Goal: Transaction & Acquisition: Purchase product/service

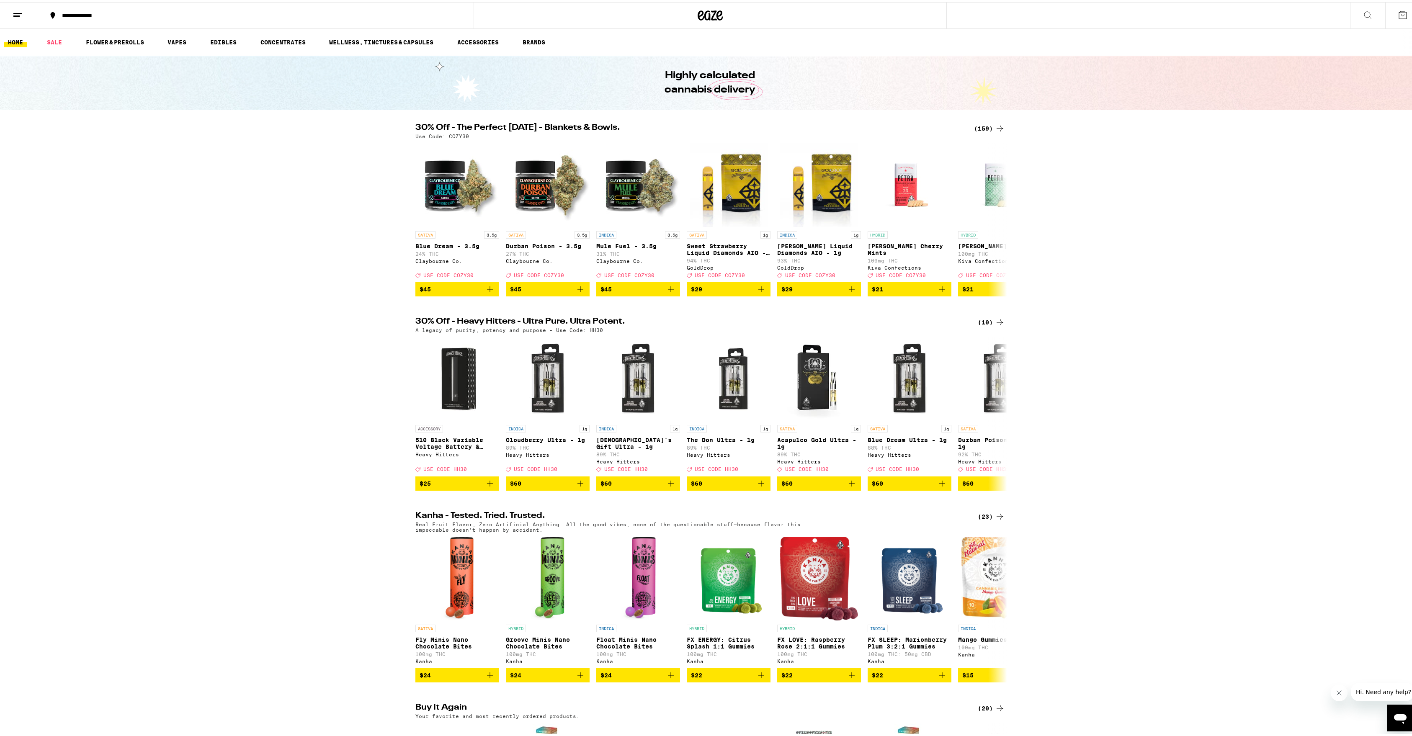
click at [995, 127] on icon at bounding box center [1000, 126] width 10 height 10
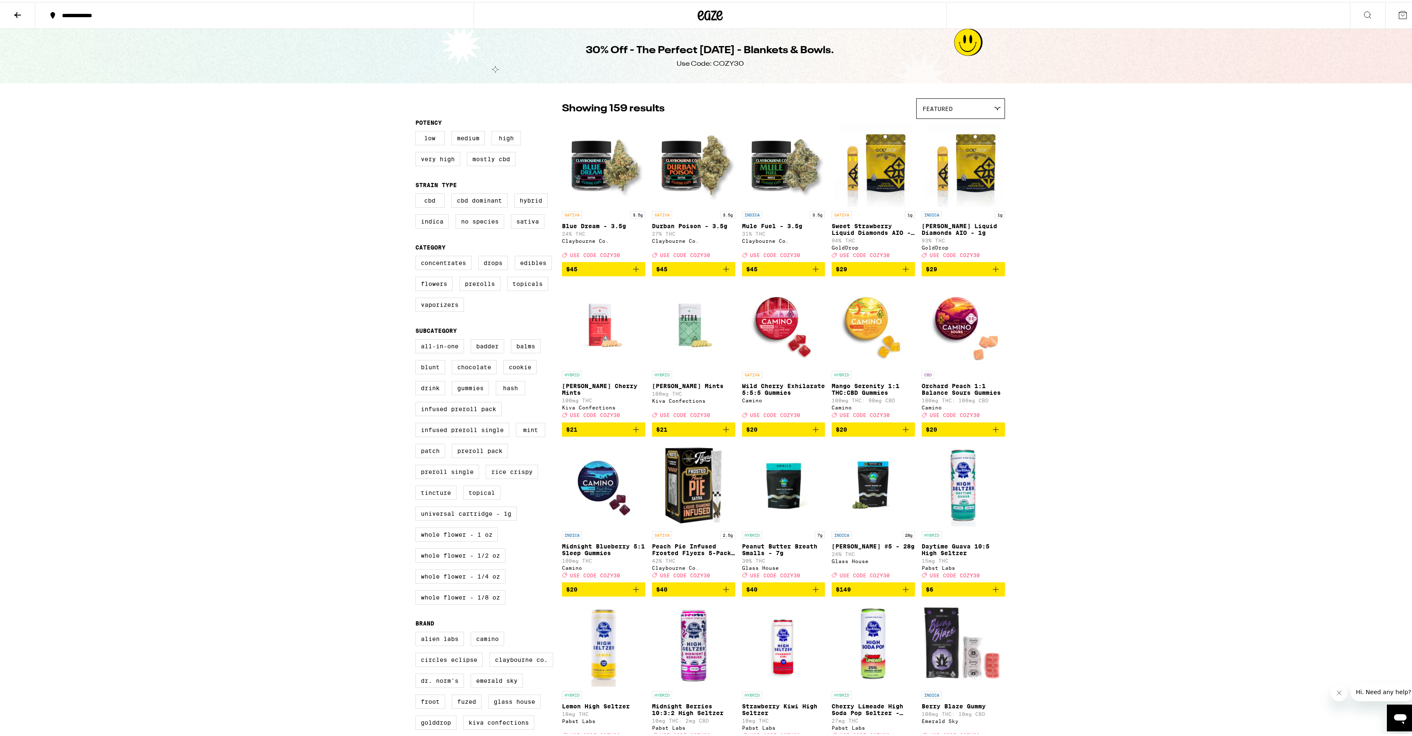
scroll to position [57, 0]
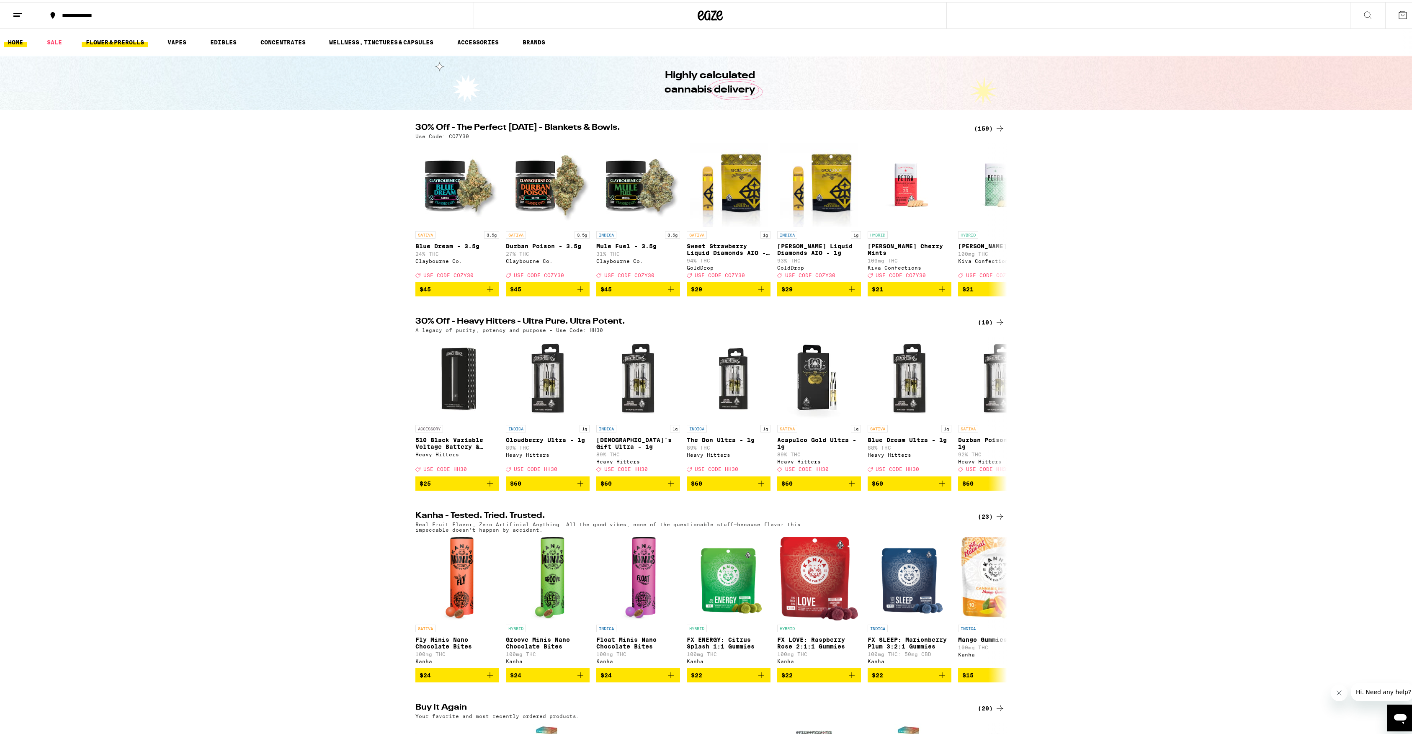
click at [128, 36] on link "FLOWER & PREROLLS" at bounding box center [115, 40] width 67 height 10
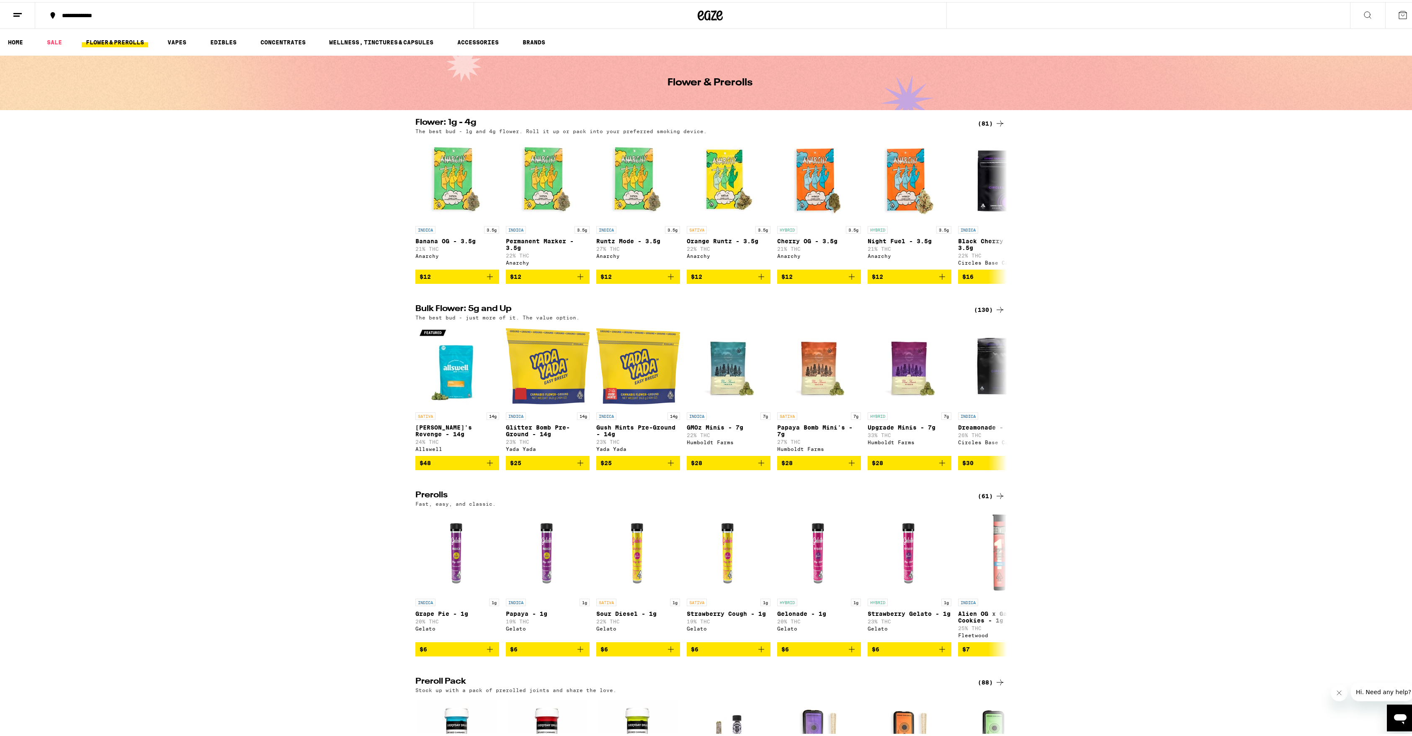
scroll to position [138, 0]
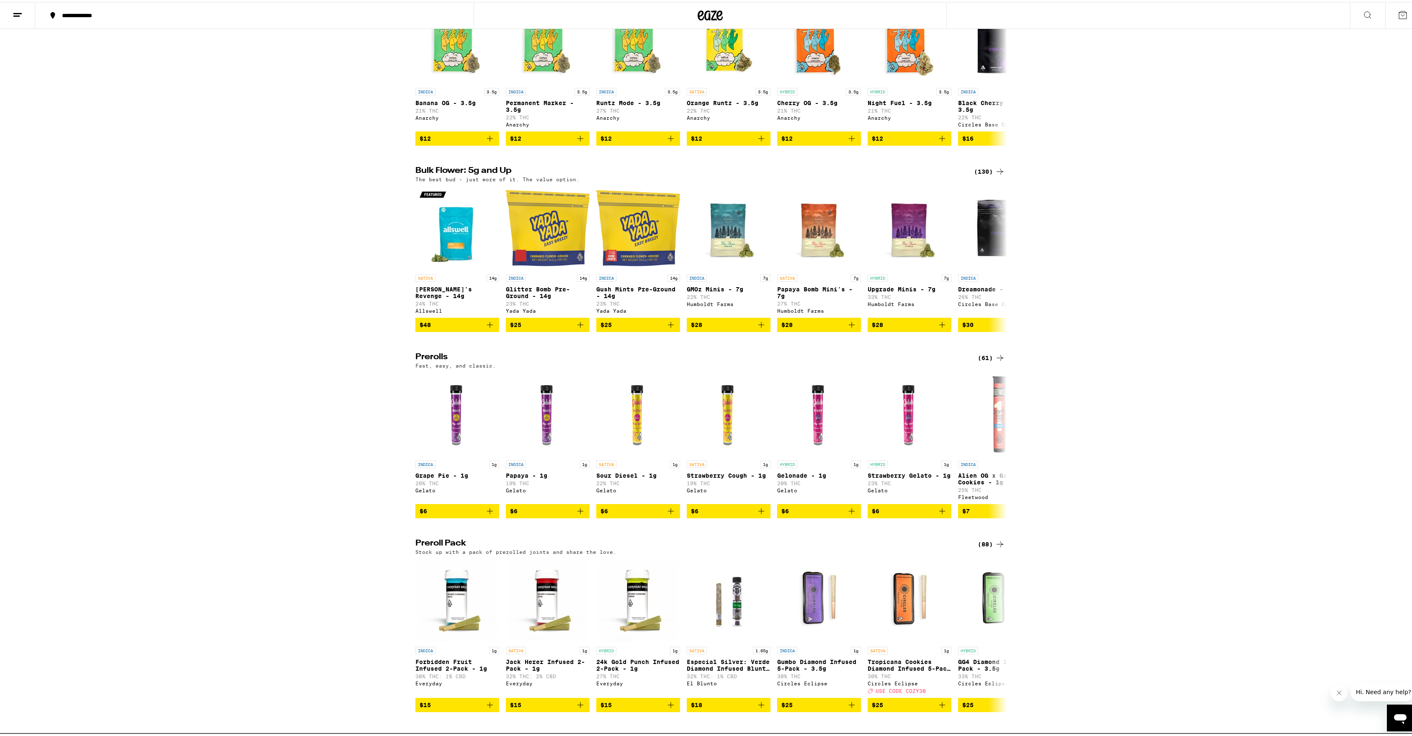
click at [996, 363] on div "Flower: 1g - 4g (81) The best bud - 1g and 4g flower. Roll it up or pack into y…" at bounding box center [710, 420] width 1421 height 885
click at [995, 361] on icon at bounding box center [1000, 356] width 10 height 10
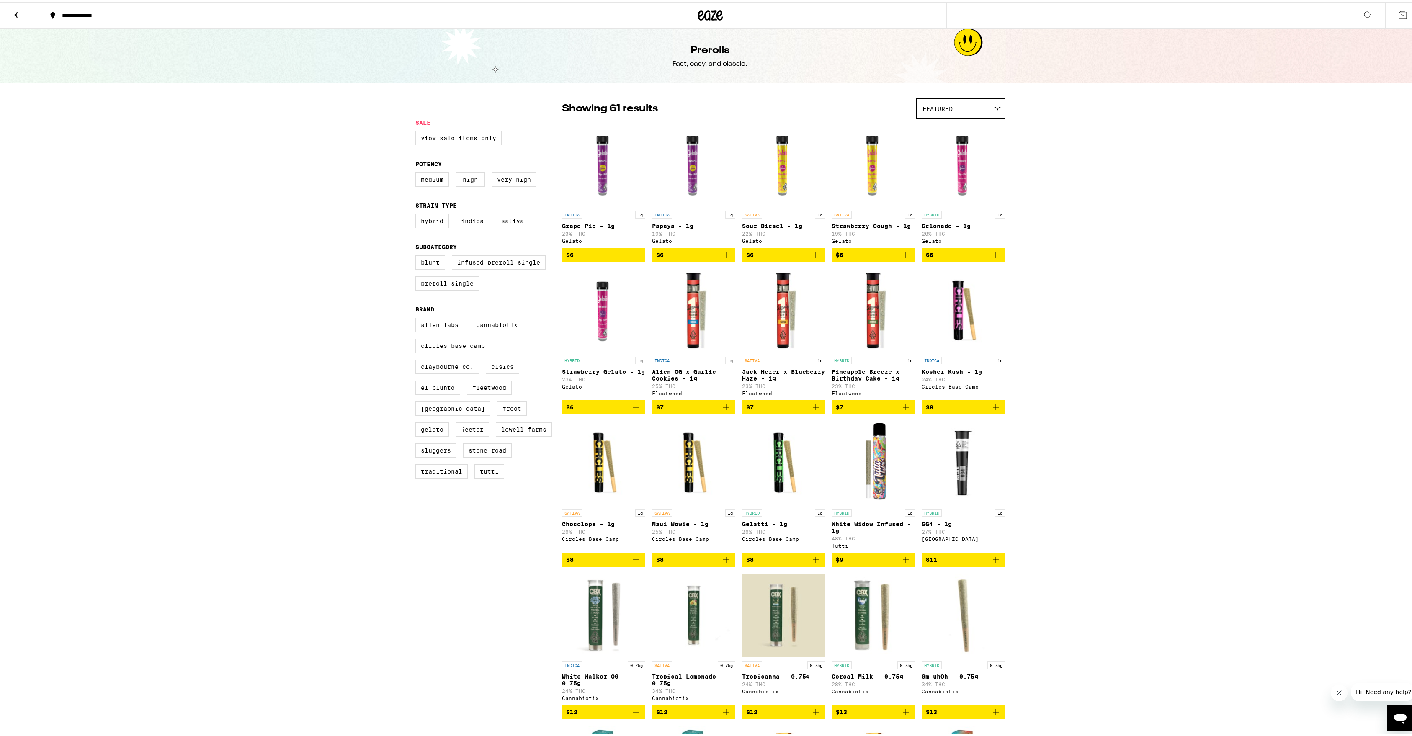
click at [815, 258] on icon "Add to bag" at bounding box center [816, 253] width 10 height 10
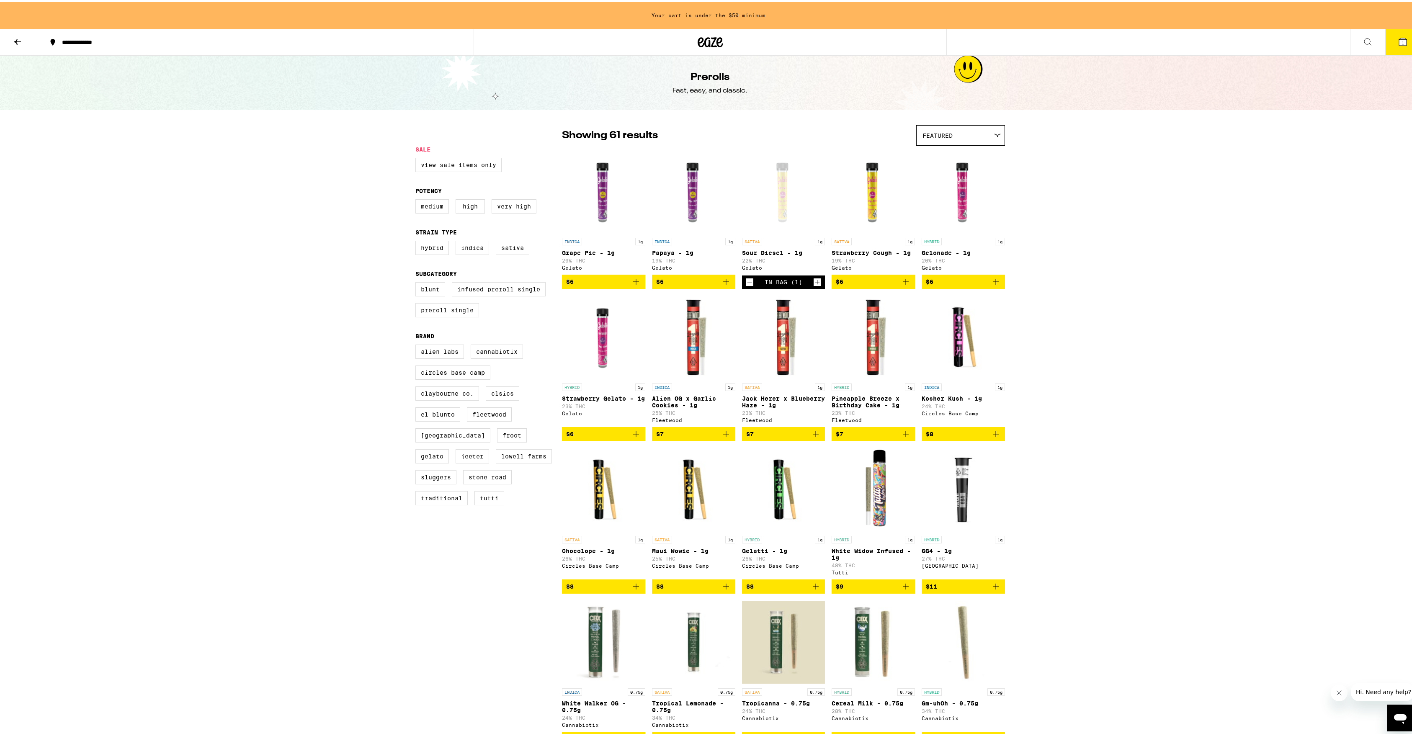
click at [631, 437] on icon "Add to bag" at bounding box center [636, 432] width 10 height 10
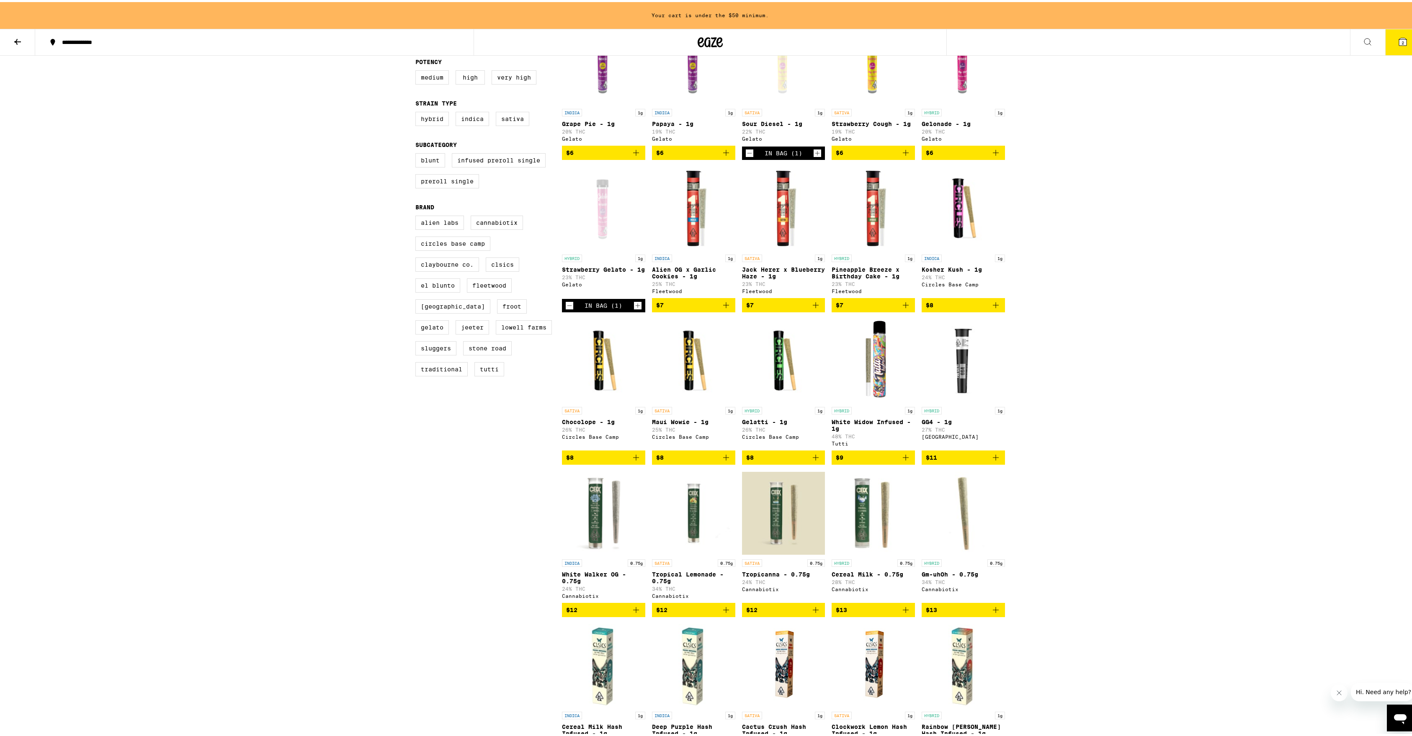
click at [724, 461] on icon "Add to bag" at bounding box center [726, 456] width 10 height 10
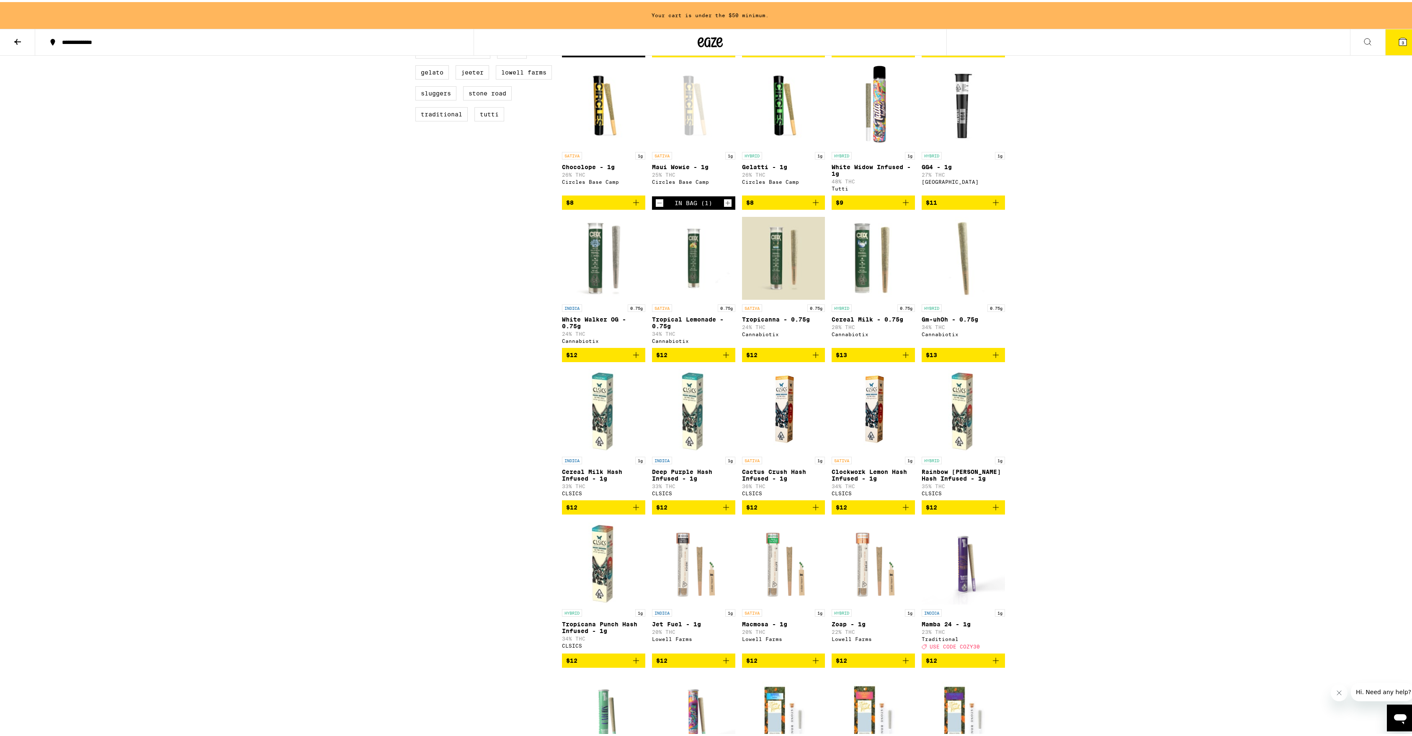
scroll to position [400, 0]
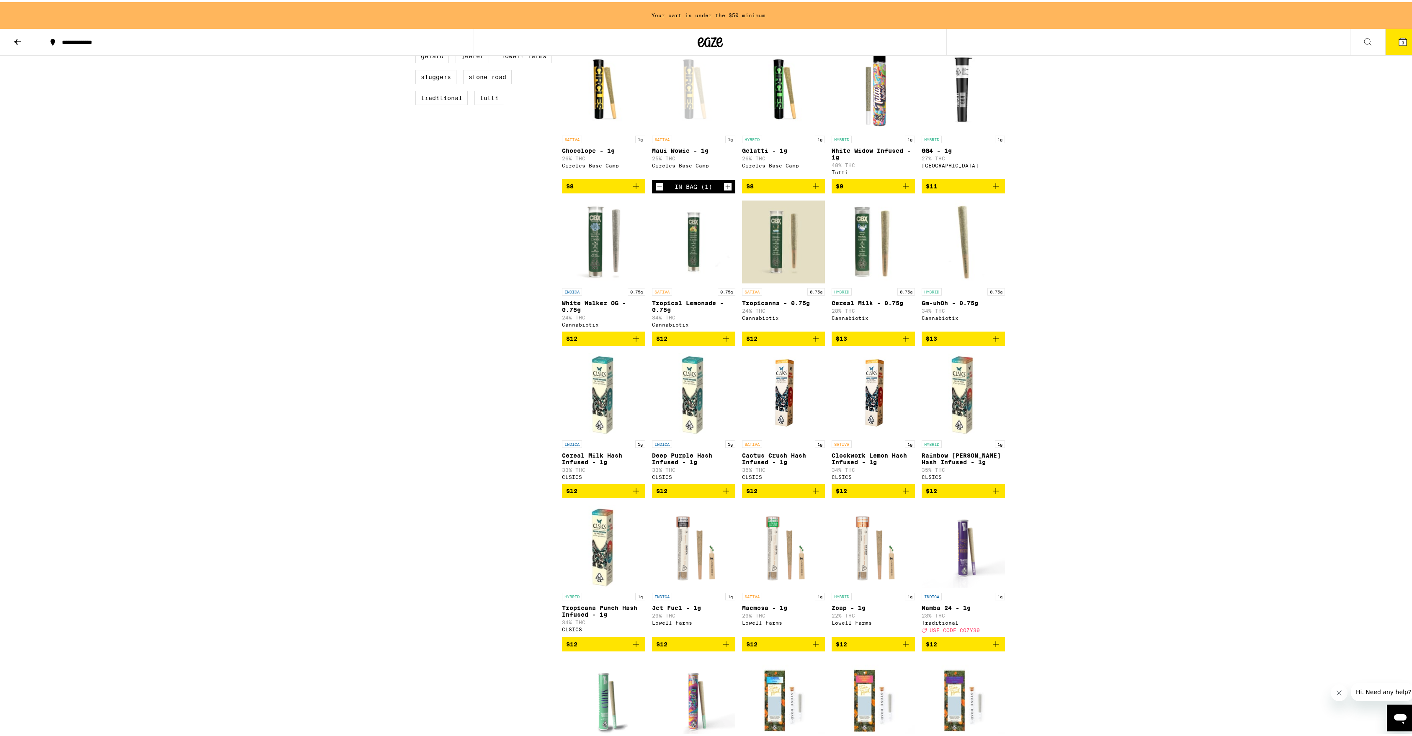
click at [902, 494] on icon "Add to bag" at bounding box center [906, 489] width 10 height 10
click at [995, 494] on icon "Add to bag" at bounding box center [996, 489] width 10 height 10
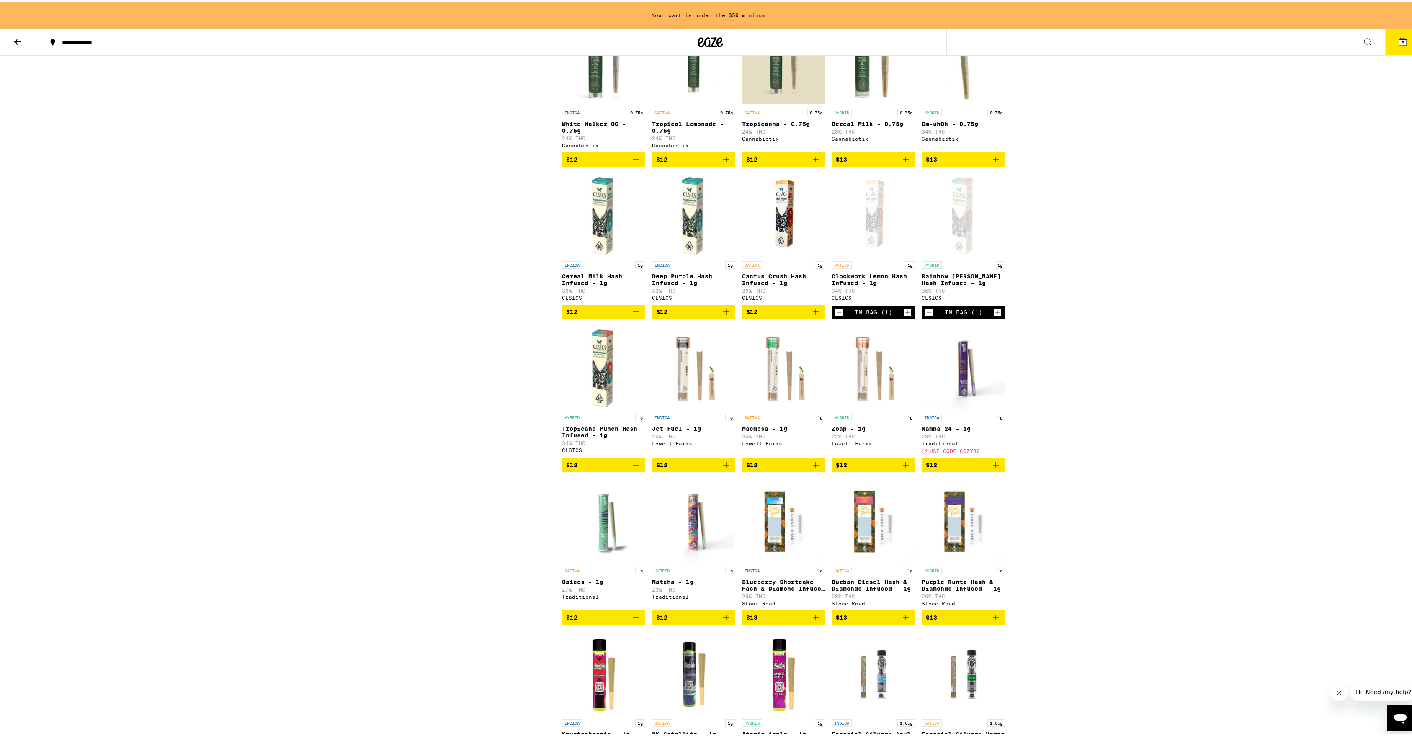
click at [711, 468] on span "$12" at bounding box center [693, 463] width 75 height 10
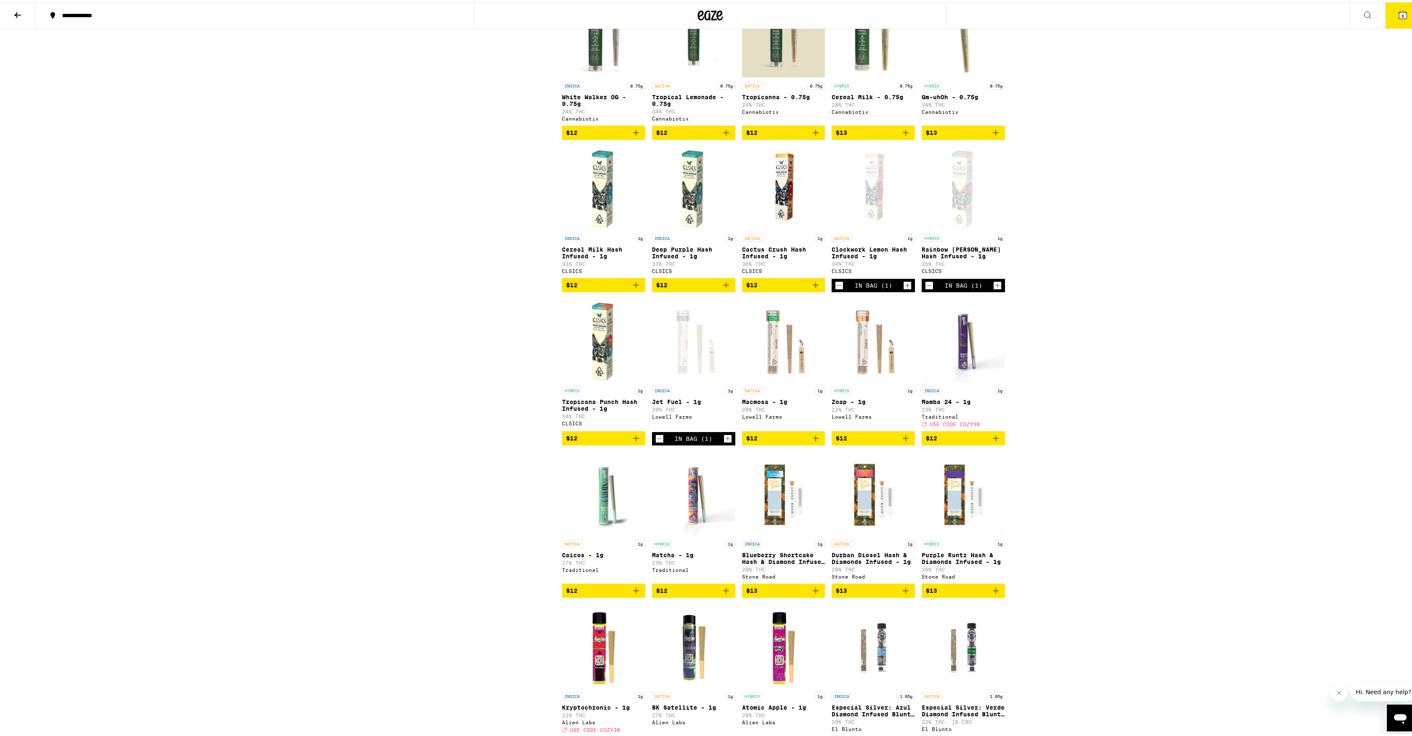
click at [511, 521] on div "Sale View Sale Items Only Potency Medium High Very High Strain Type Hybrid Indi…" at bounding box center [488, 528] width 147 height 2023
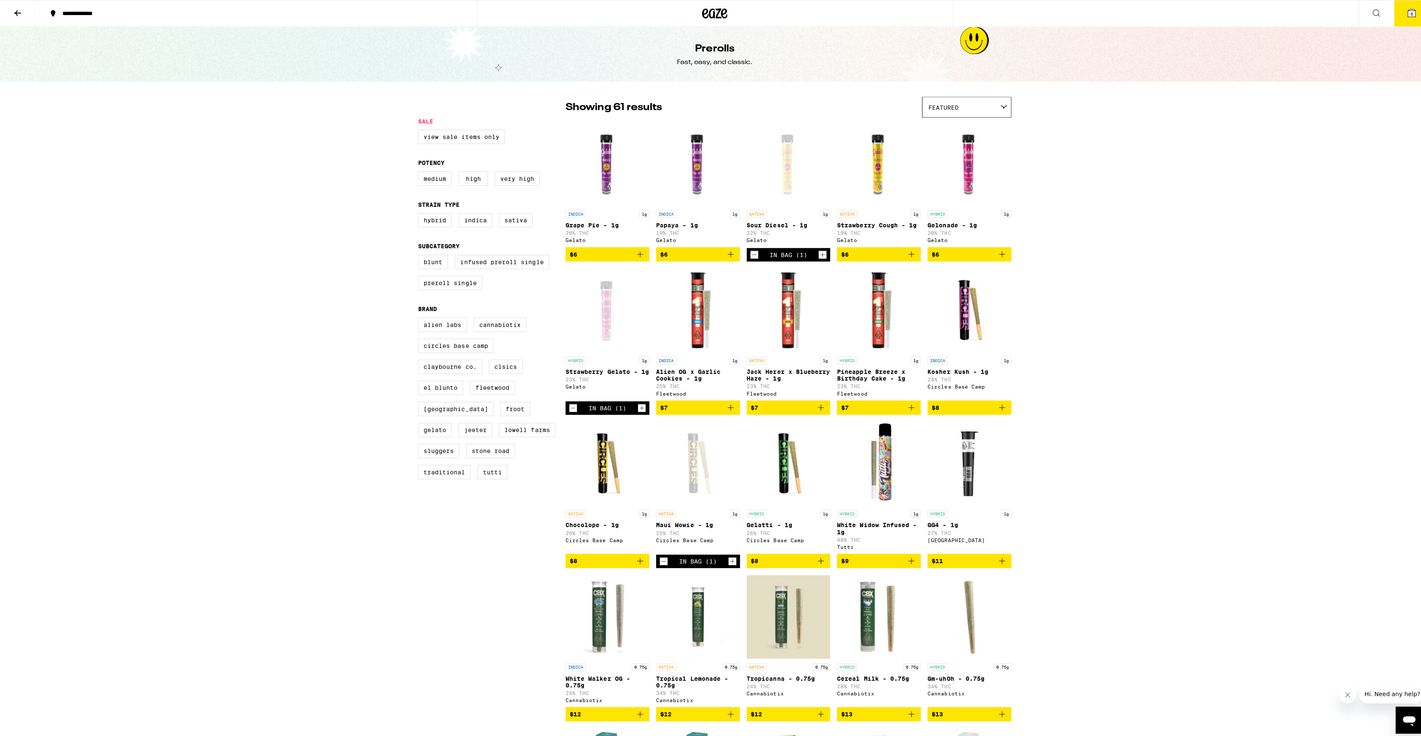
scroll to position [7, 0]
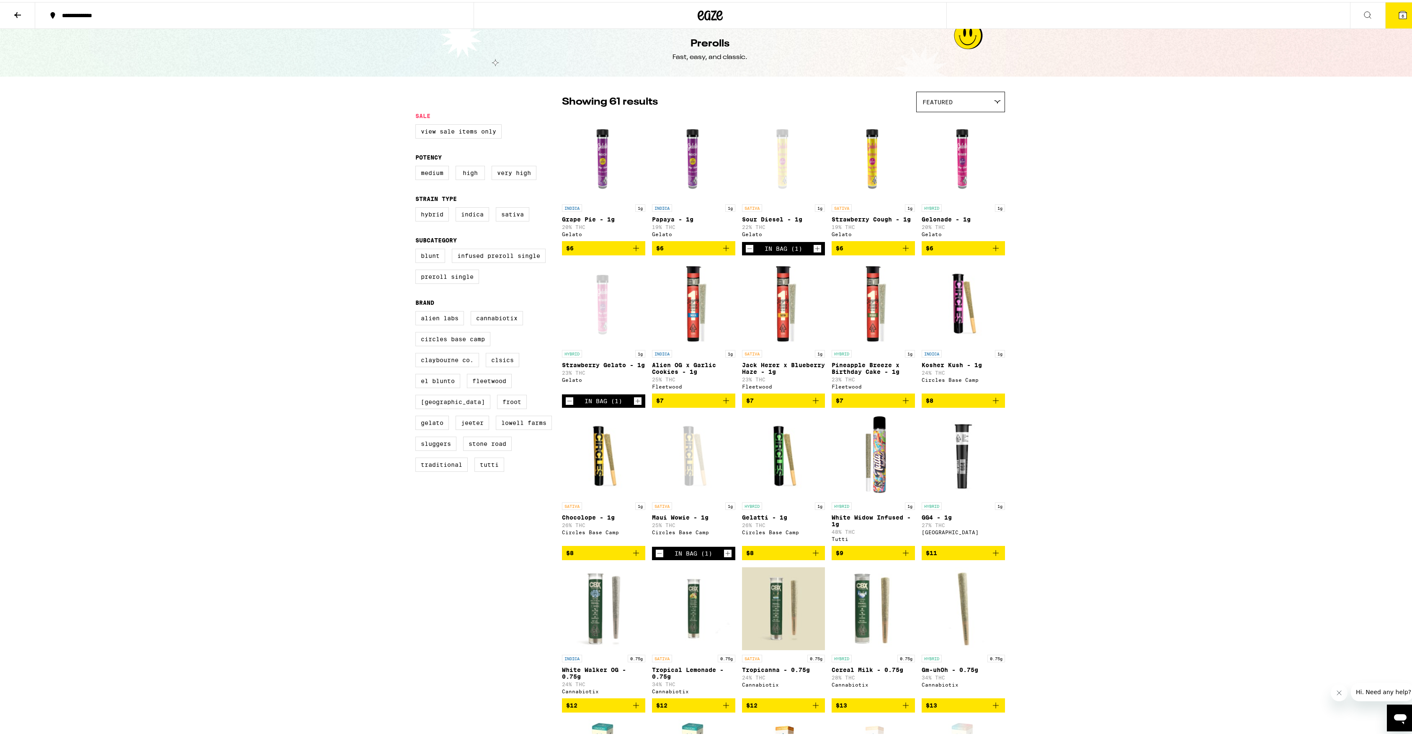
click at [1404, 11] on button "6" at bounding box center [1402, 13] width 35 height 26
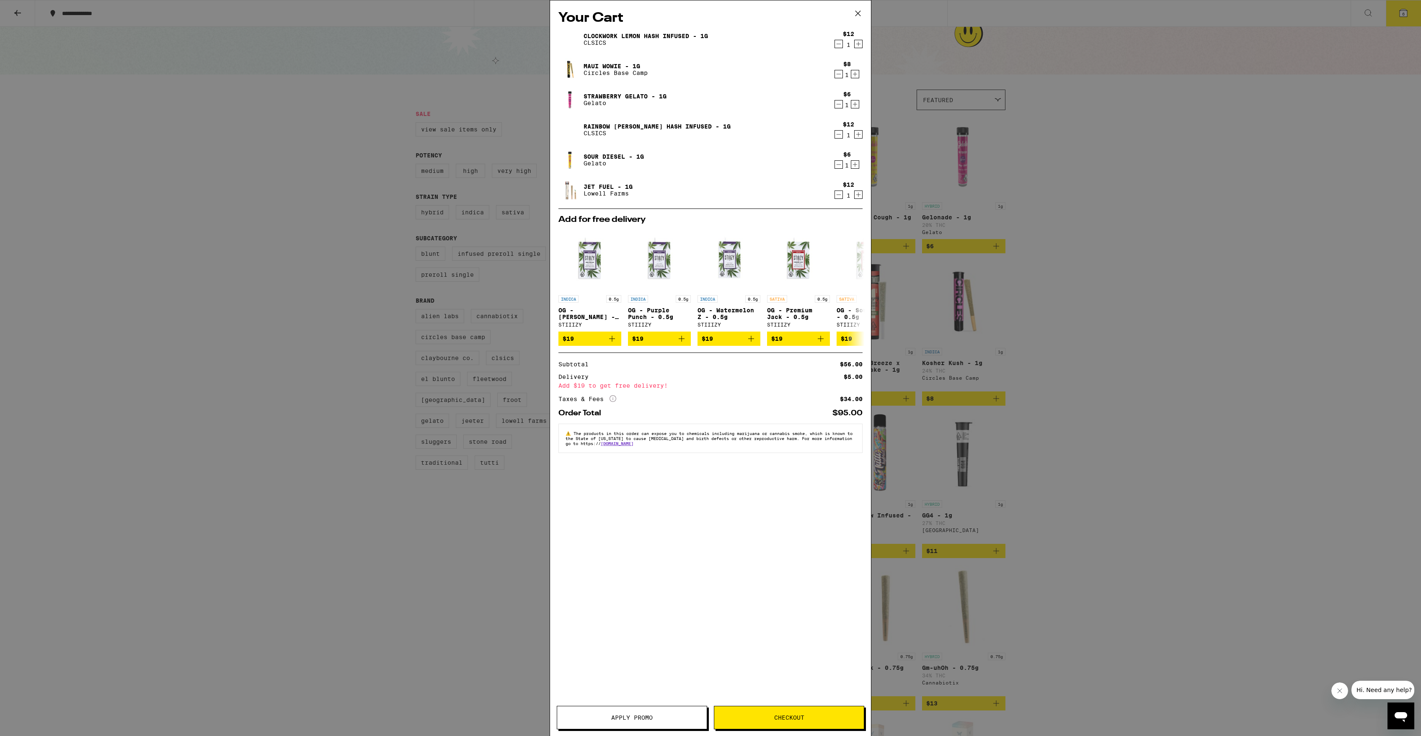
click at [1186, 116] on div "Your Cart Clockwork Lemon Hash Infused - 1g CLSICS $12 1 Maui Wowie - 1g Circle…" at bounding box center [710, 368] width 1421 height 736
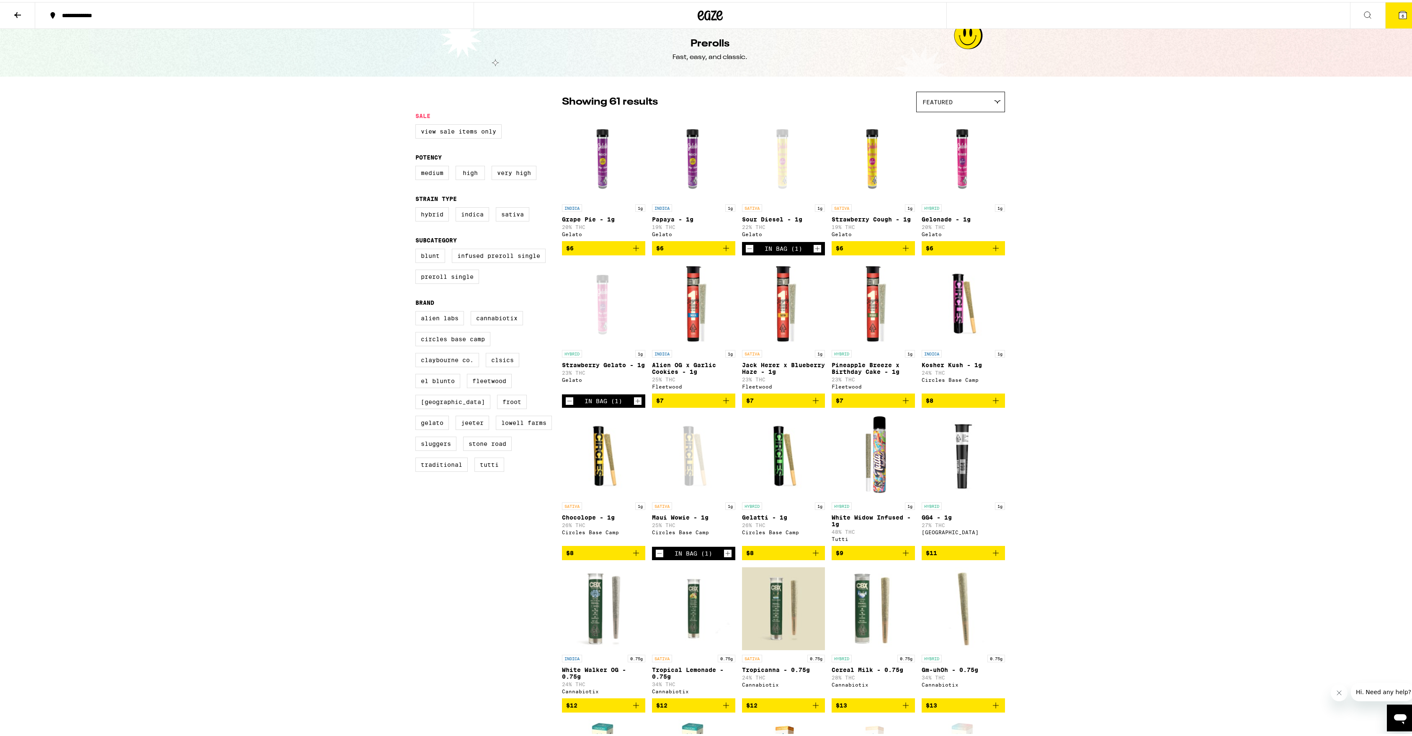
click at [1385, 14] on button "6" at bounding box center [1402, 13] width 35 height 26
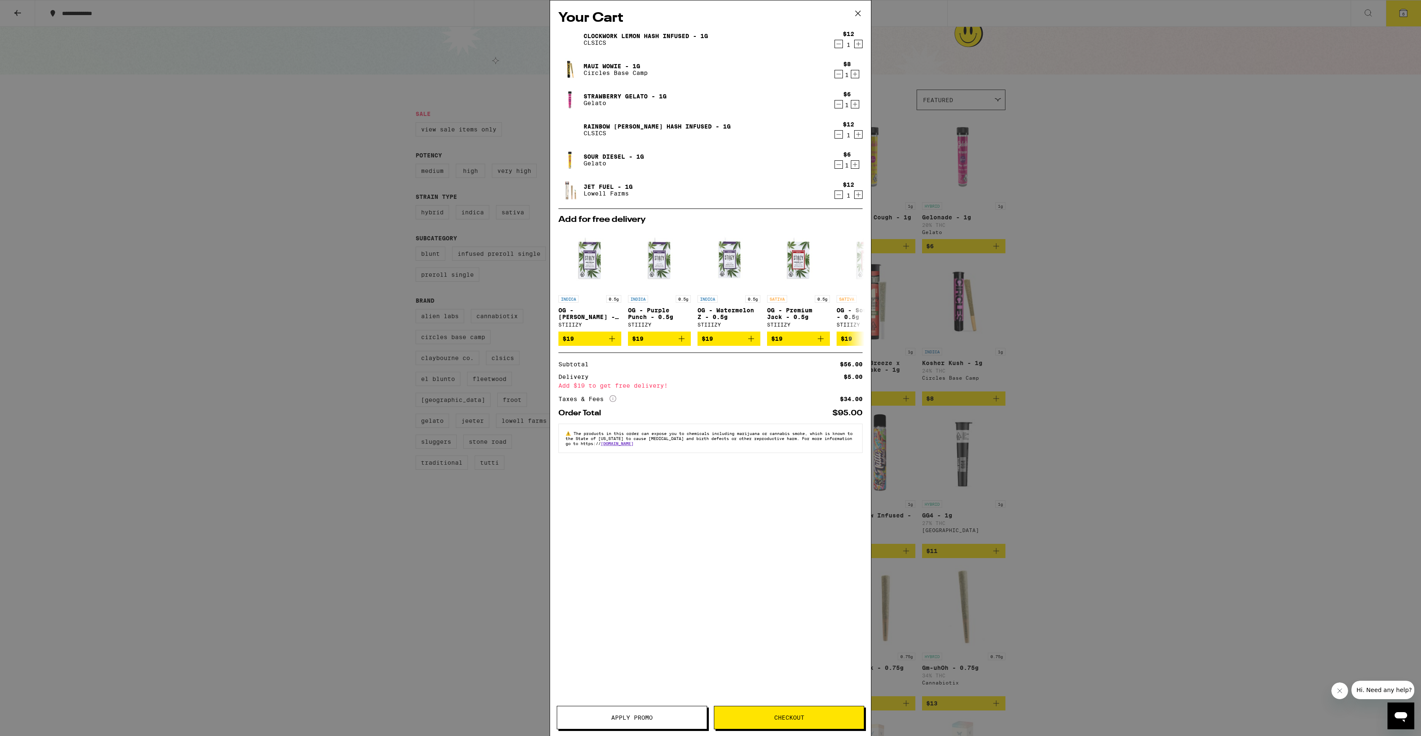
click at [828, 726] on button "Checkout" at bounding box center [789, 717] width 150 height 23
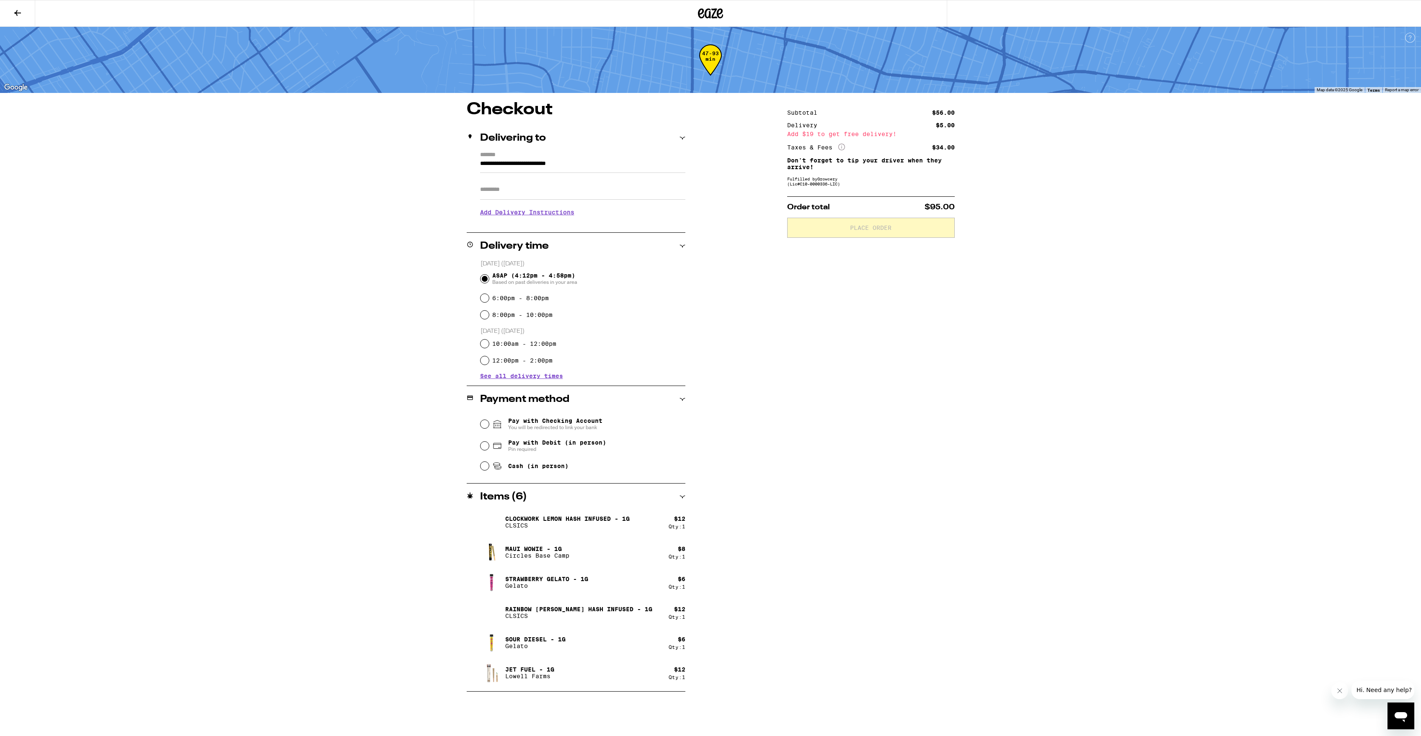
click at [552, 215] on h3 "Add Delivery Instructions" at bounding box center [582, 212] width 205 height 19
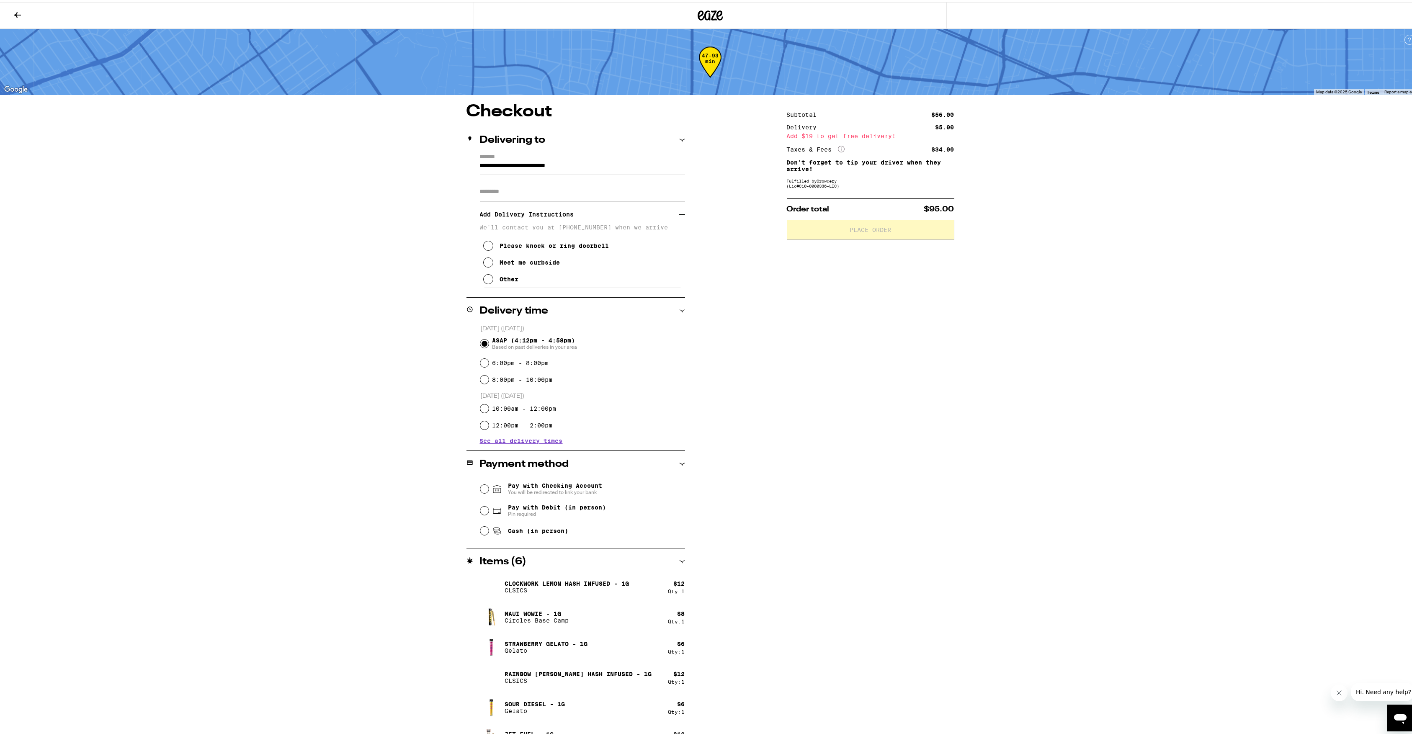
click at [515, 246] on div "Please knock or ring doorbell" at bounding box center [554, 243] width 109 height 7
click at [513, 193] on input "Apt/Suite" at bounding box center [582, 190] width 205 height 20
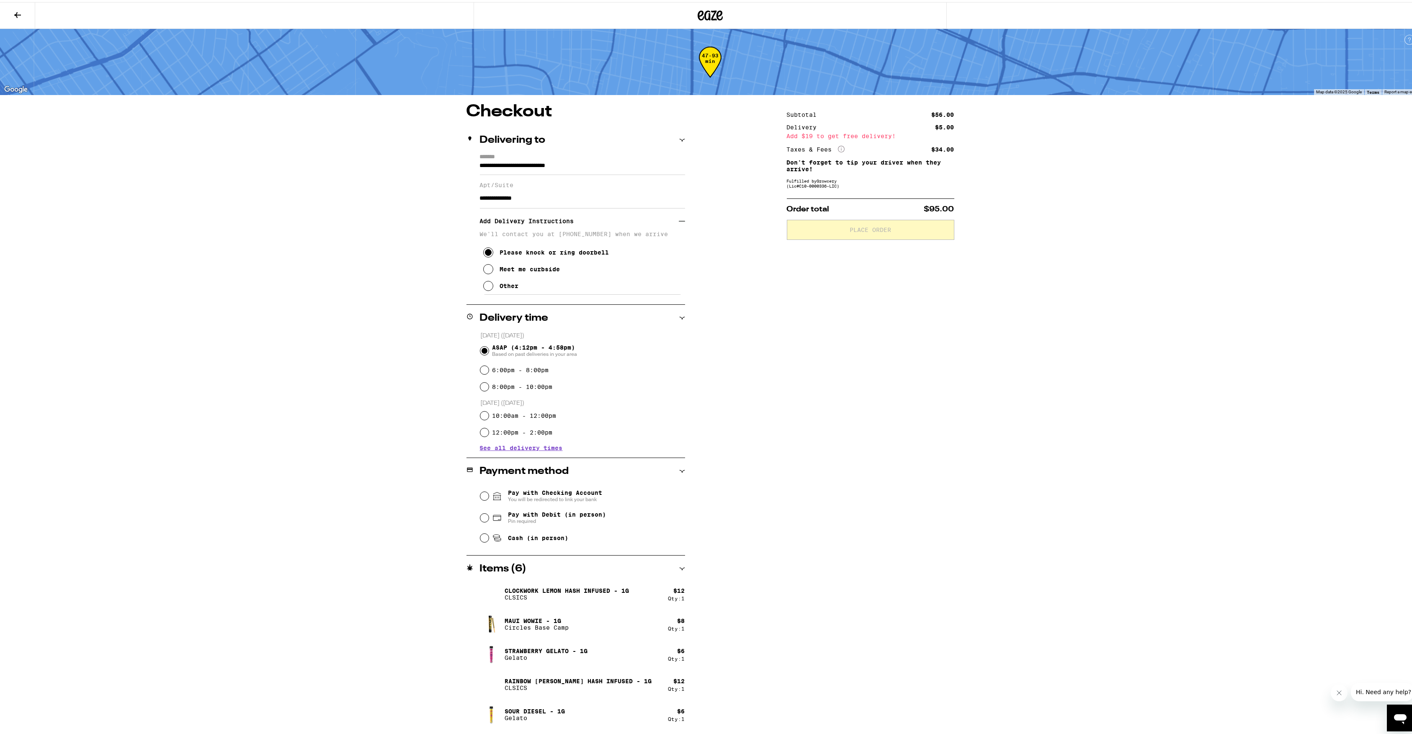
scroll to position [26, 0]
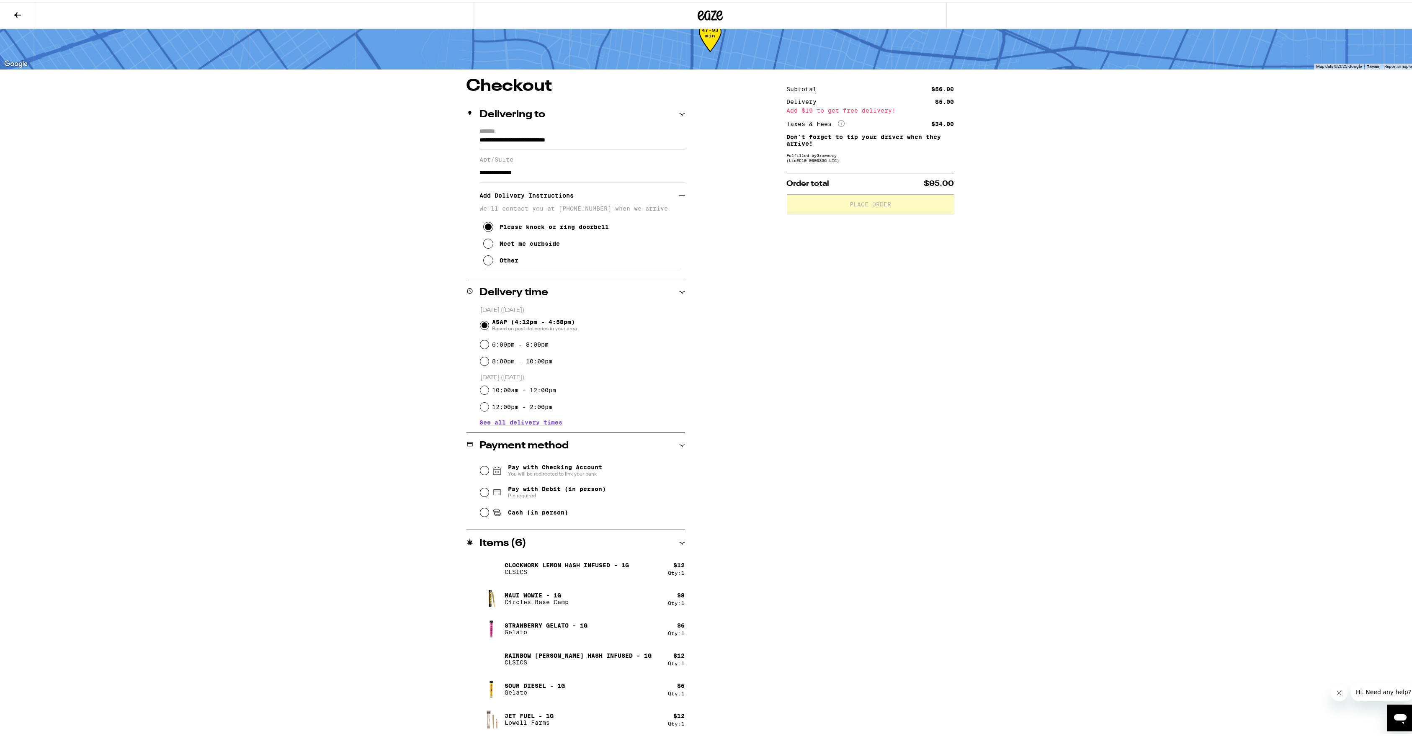
type input "**********"
click at [480, 488] on input "Pay with Debit (in person) Pin required" at bounding box center [484, 490] width 8 height 8
radio input "true"
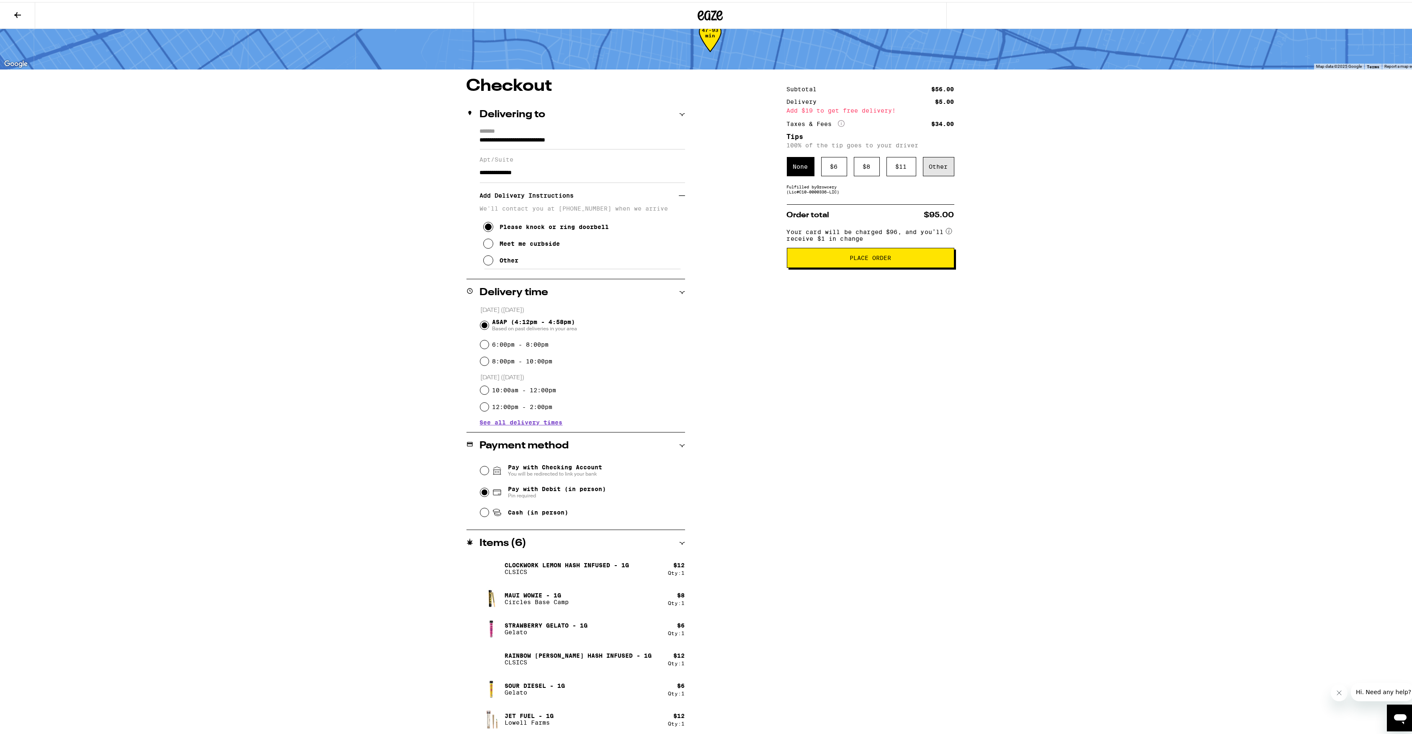
click at [924, 163] on div "Other" at bounding box center [938, 164] width 31 height 19
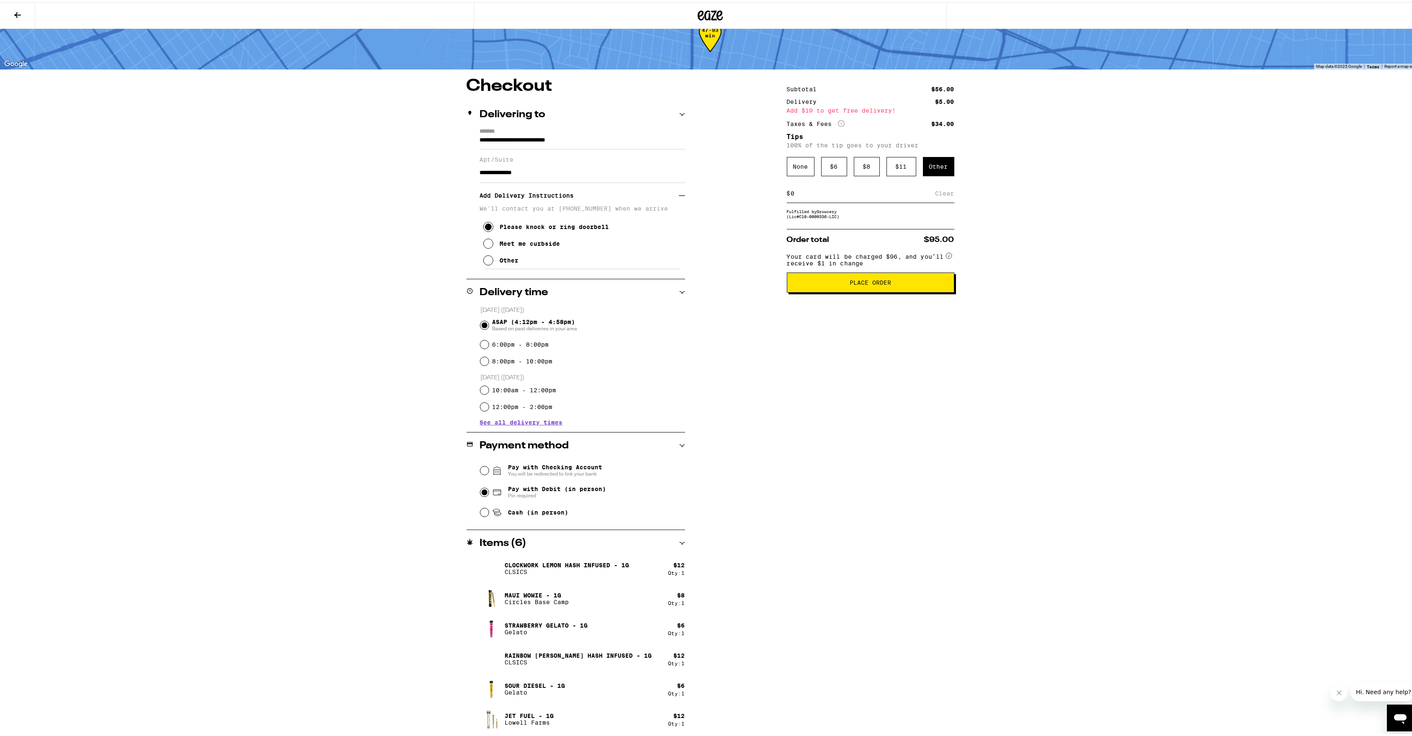
click at [866, 187] on div "$ Clear" at bounding box center [871, 191] width 168 height 19
click at [857, 192] on input at bounding box center [863, 192] width 145 height 8
click at [934, 192] on input "3" at bounding box center [865, 192] width 149 height 8
type input "3"
click at [939, 192] on div "Save" at bounding box center [946, 191] width 15 height 18
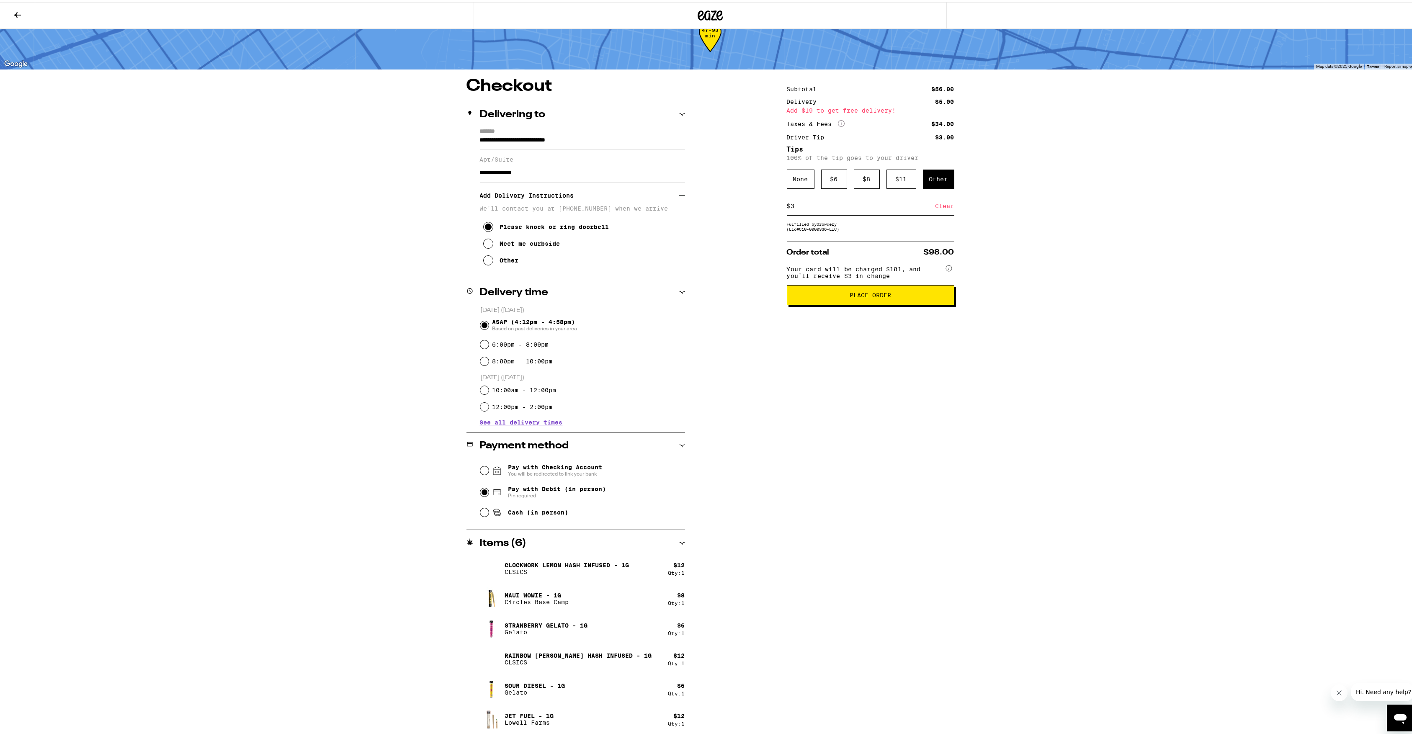
click at [866, 296] on span "Place Order" at bounding box center [870, 293] width 41 height 6
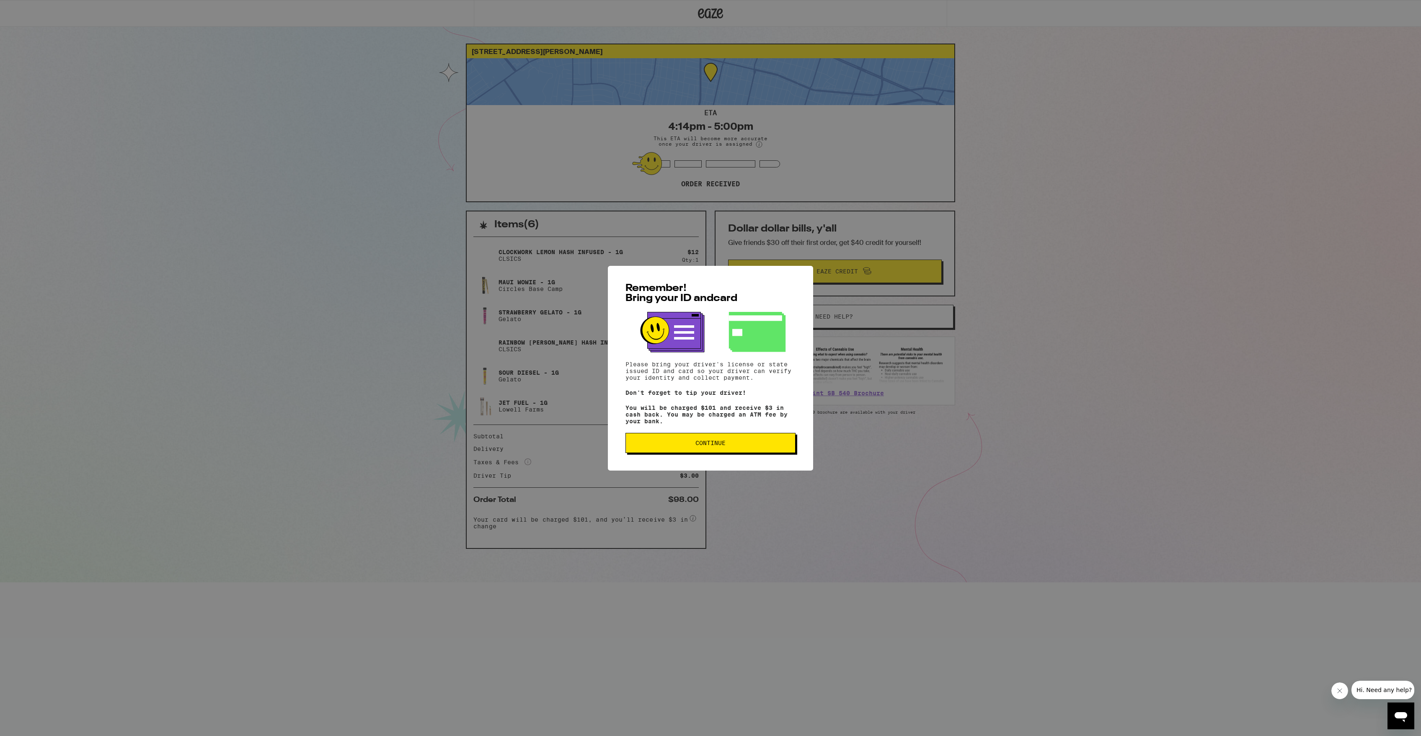
click at [673, 462] on div "Remember! Bring your ID and card Please bring your driver's license or state is…" at bounding box center [710, 368] width 205 height 205
click at [673, 458] on div "Remember! Bring your ID and card Please bring your driver's license or state is…" at bounding box center [710, 368] width 205 height 205
click at [679, 436] on button "Continue" at bounding box center [710, 443] width 170 height 20
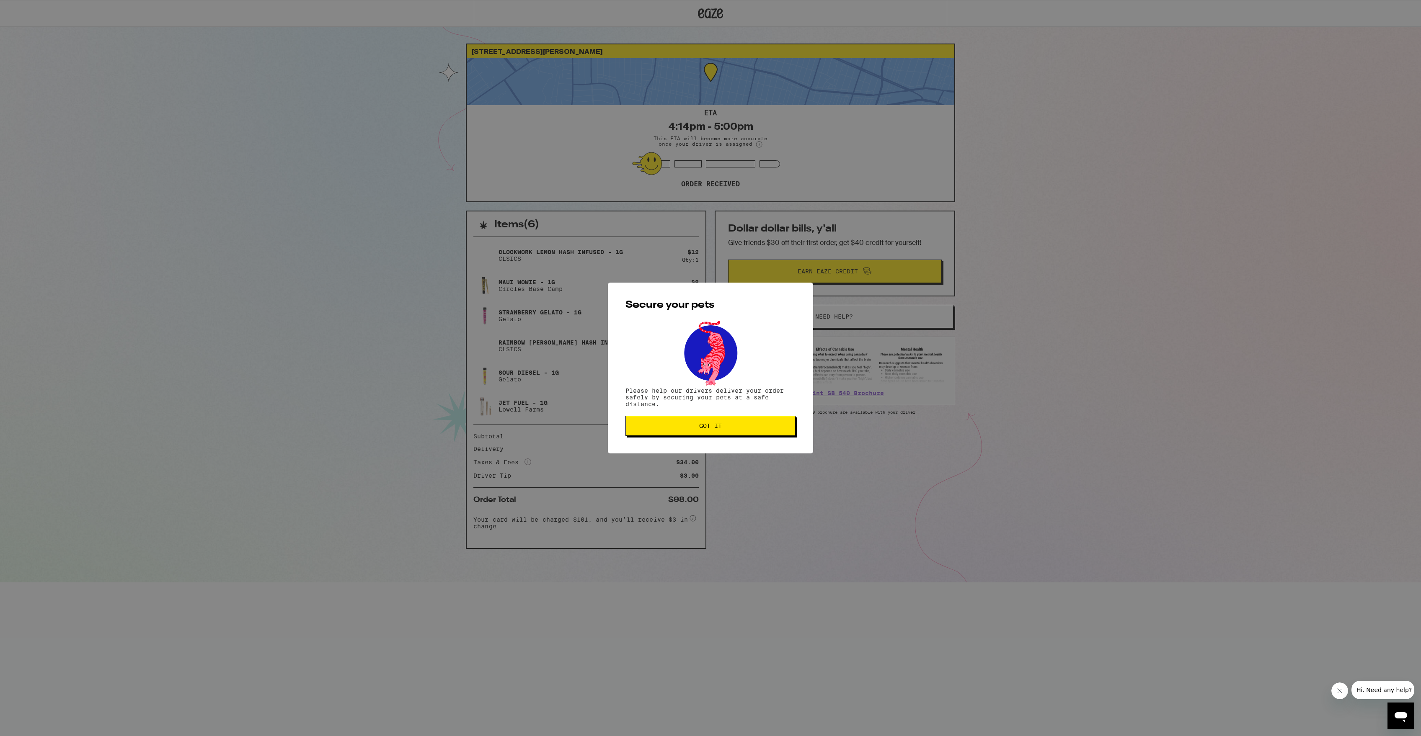
click at [674, 448] on div "Secure your pets Please help our drivers deliver your order safely by securing …" at bounding box center [710, 368] width 205 height 171
click at [692, 449] on div "Secure your pets Please help our drivers deliver your order safely by securing …" at bounding box center [710, 368] width 205 height 171
click at [696, 437] on div "Secure your pets Please help our drivers deliver your order safely by securing …" at bounding box center [710, 368] width 205 height 171
click at [699, 433] on button "Got it" at bounding box center [710, 426] width 170 height 20
